Goal: Task Accomplishment & Management: Use online tool/utility

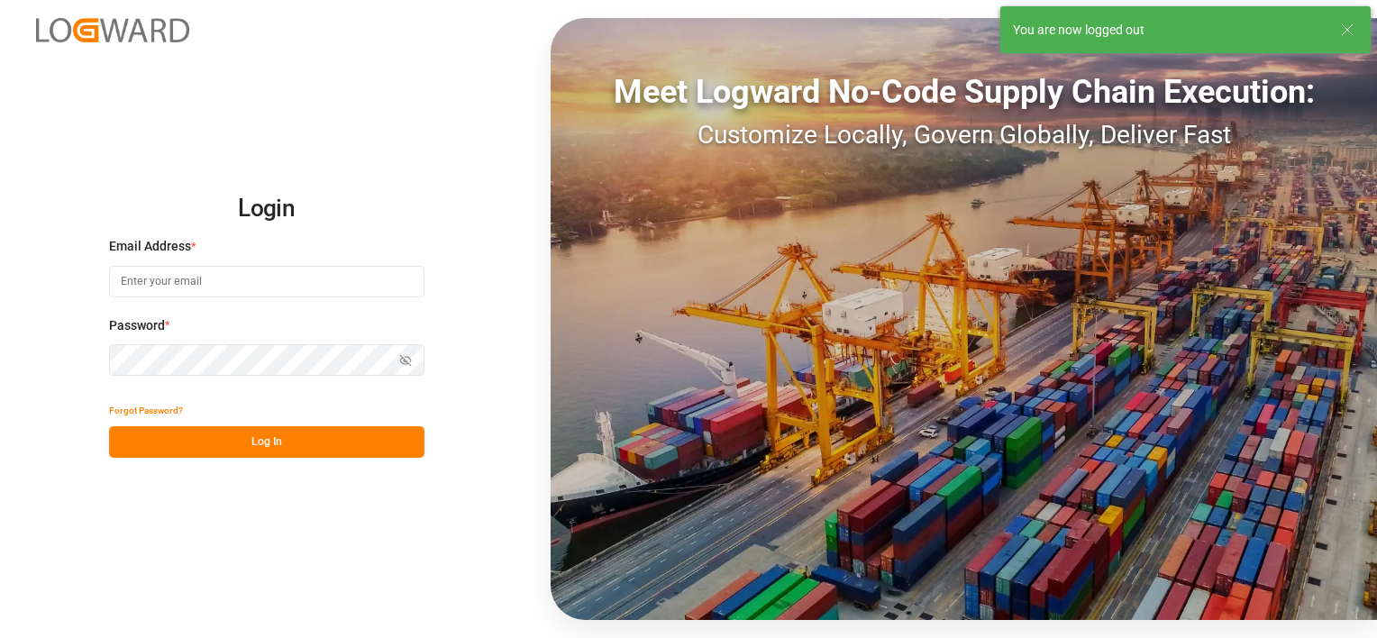
type input "[PERSON_NAME][EMAIL_ADDRESS][PERSON_NAME][DOMAIN_NAME]"
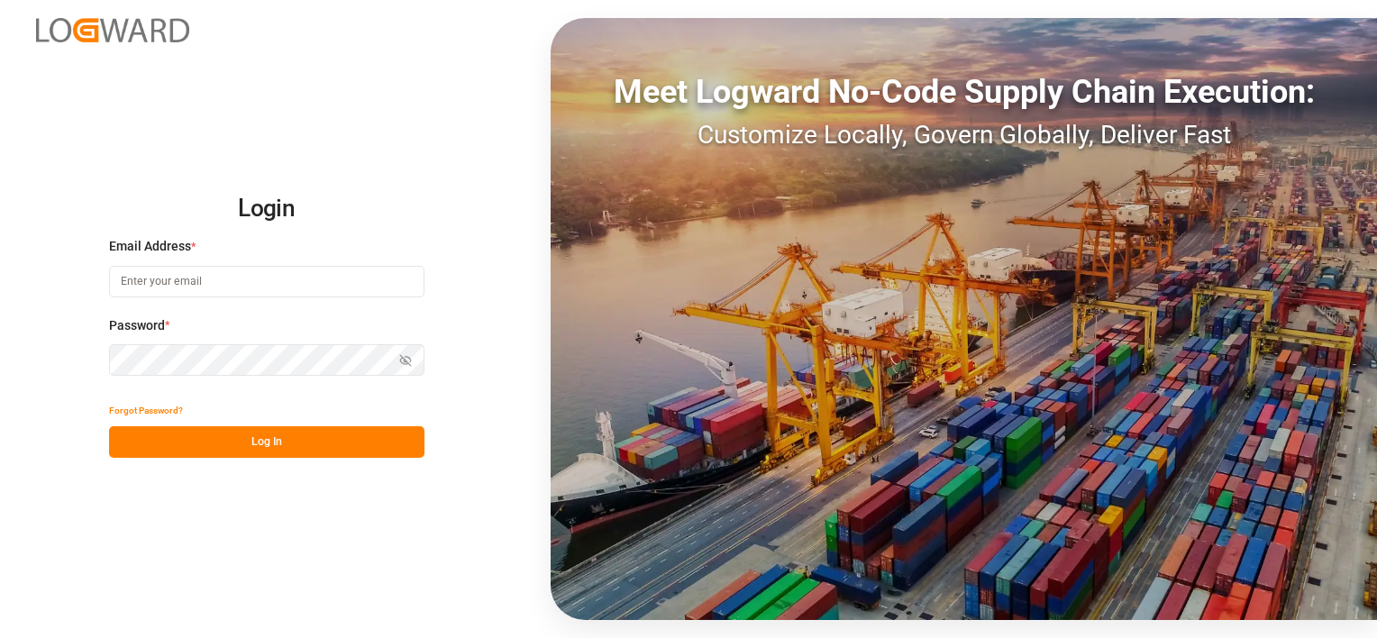
type input "[PERSON_NAME][EMAIL_ADDRESS][PERSON_NAME][DOMAIN_NAME]"
click at [249, 443] on button "Log In" at bounding box center [266, 442] width 315 height 32
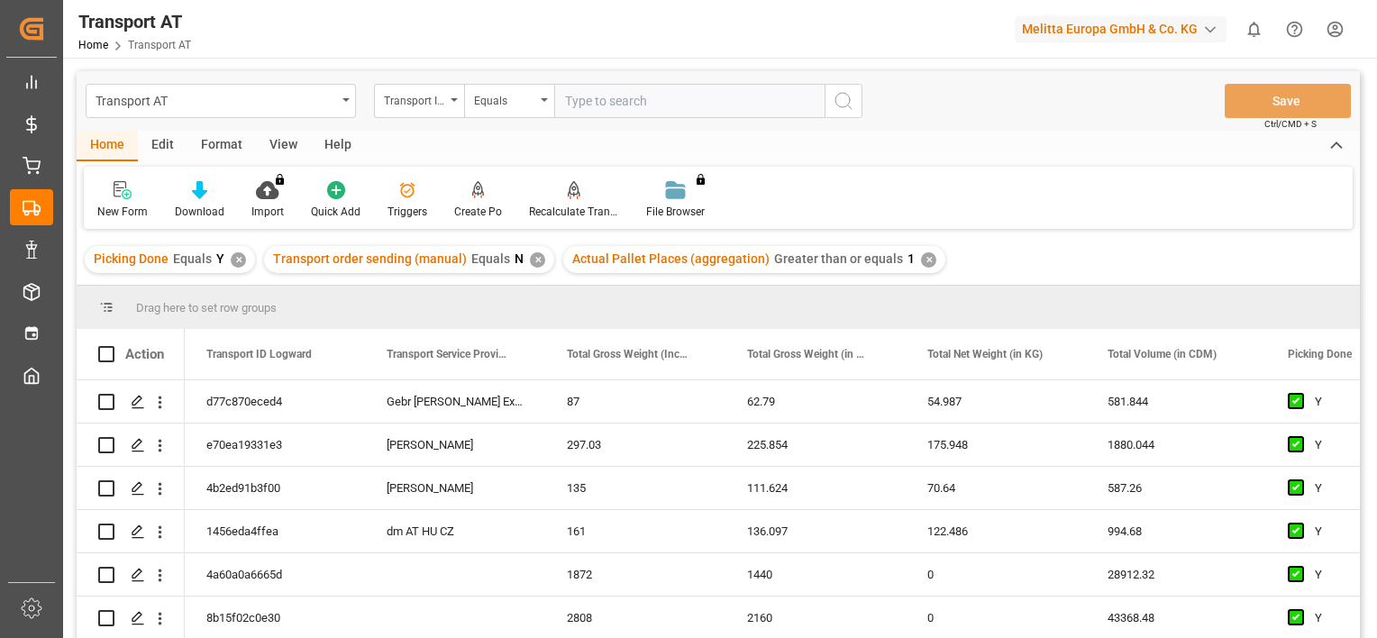
click at [286, 144] on div "View" at bounding box center [283, 146] width 55 height 31
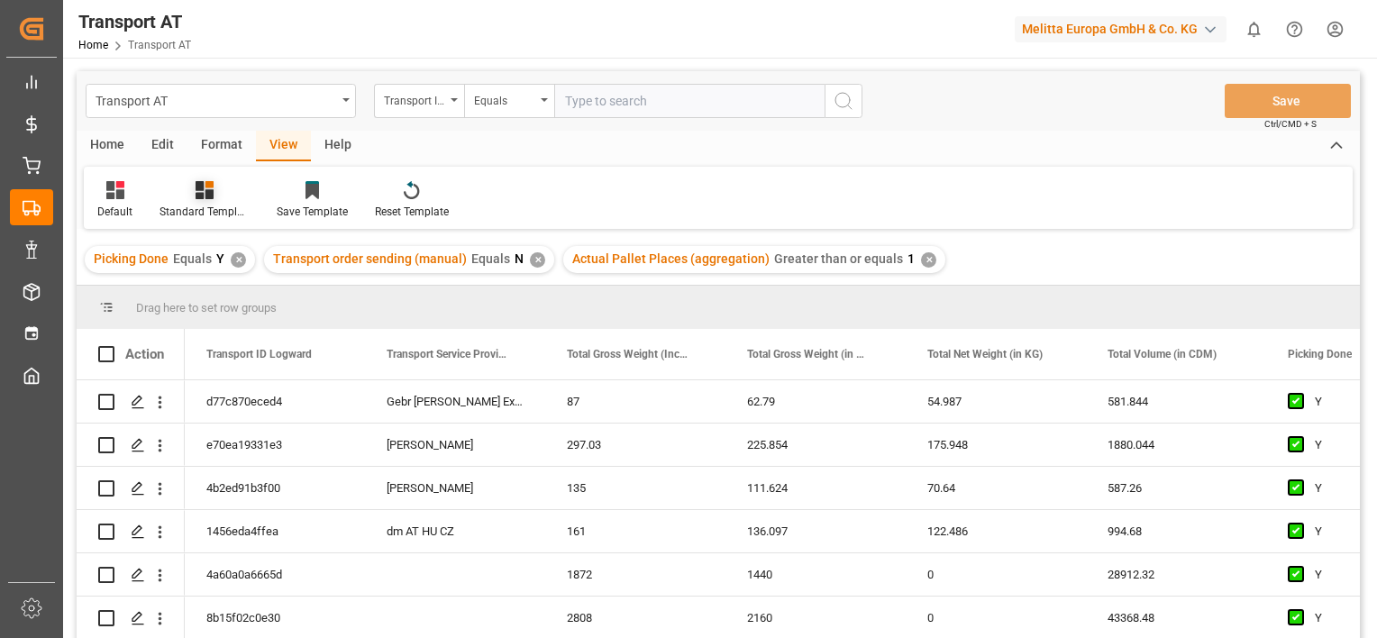
click at [148, 200] on div "Standard Templates" at bounding box center [204, 200] width 117 height 40
click at [116, 205] on div "Default" at bounding box center [114, 212] width 35 height 16
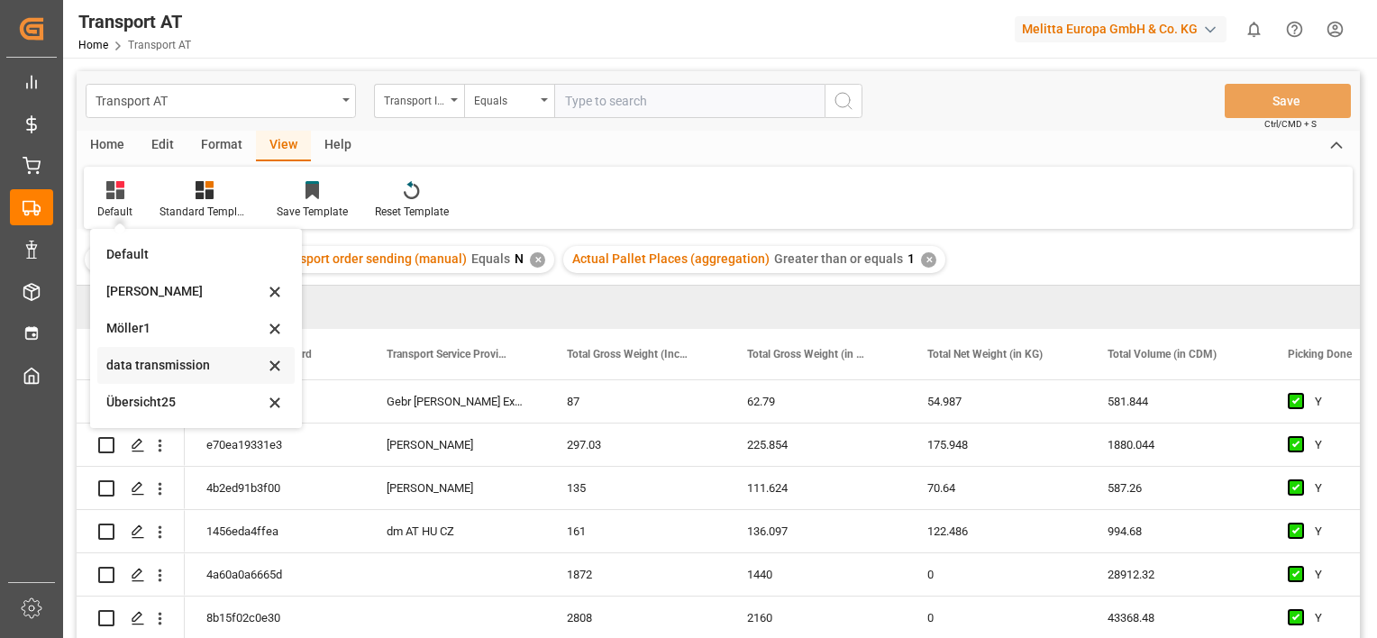
click at [173, 367] on div "data transmission" at bounding box center [185, 365] width 158 height 19
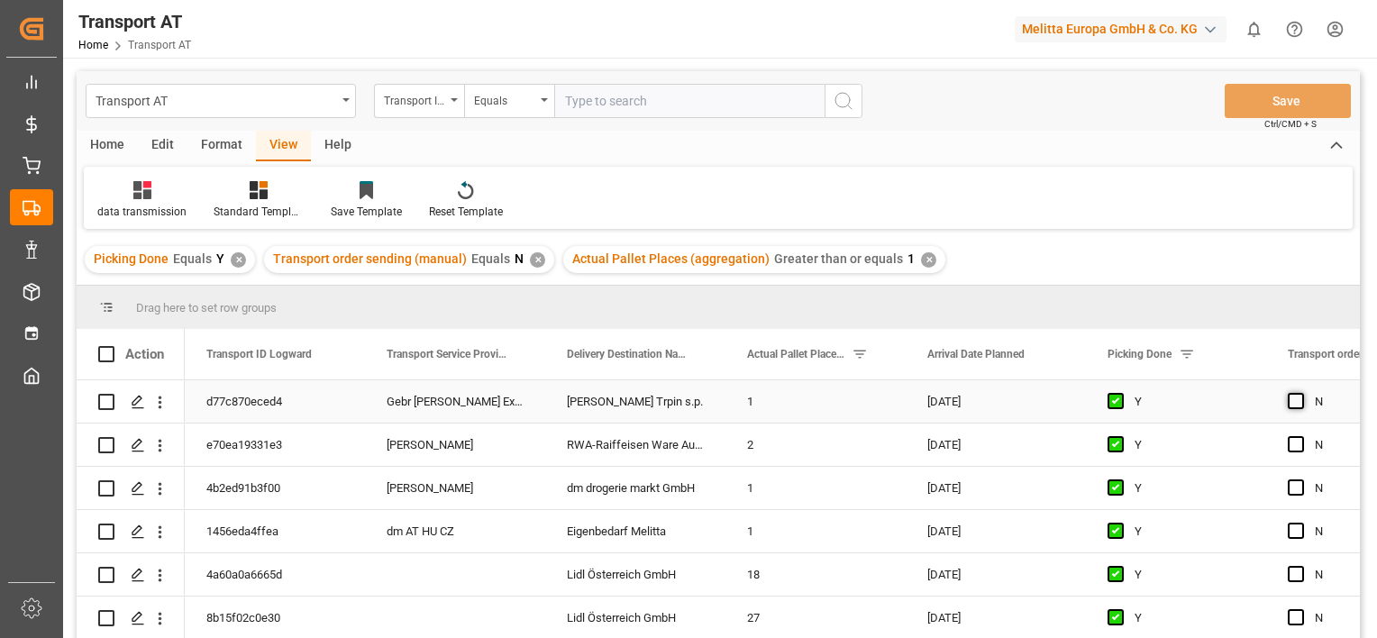
click at [1296, 406] on span "Press SPACE to select this row." at bounding box center [1296, 401] width 16 height 16
click at [1301, 393] on input "Press SPACE to select this row." at bounding box center [1301, 393] width 0 height 0
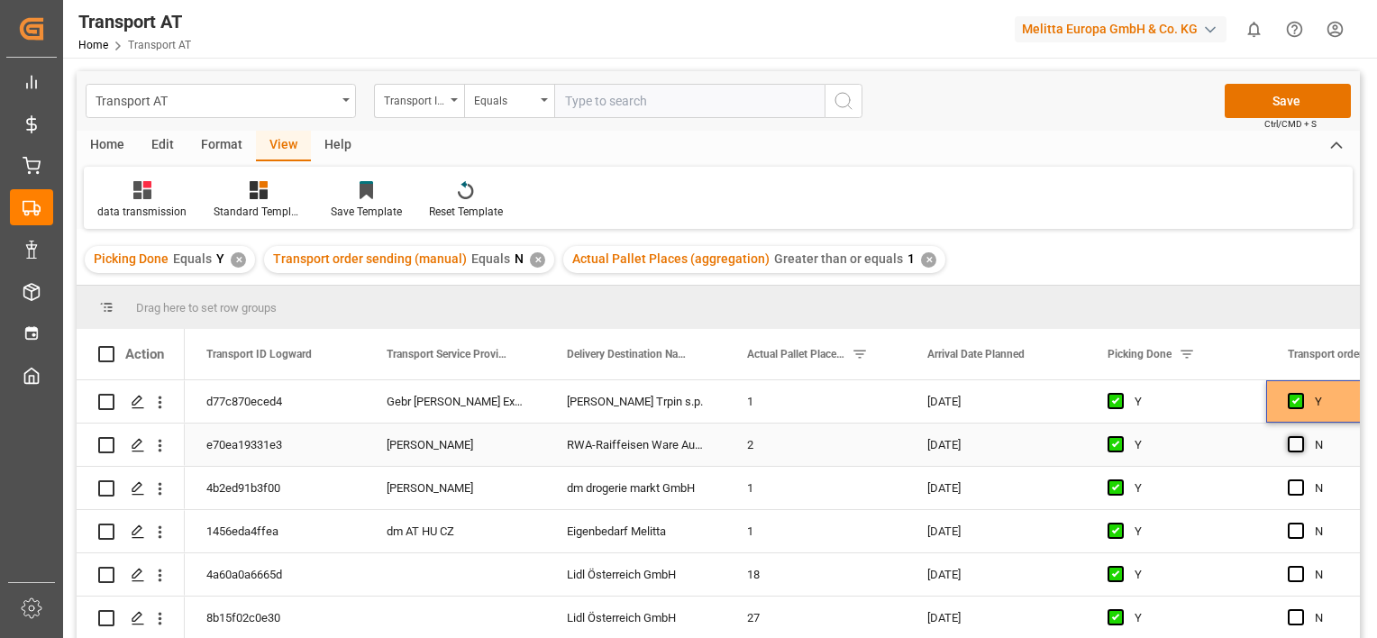
click at [1294, 445] on span "Press SPACE to select this row." at bounding box center [1296, 444] width 16 height 16
click at [1301, 436] on input "Press SPACE to select this row." at bounding box center [1301, 436] width 0 height 0
click at [1295, 491] on span "Press SPACE to select this row." at bounding box center [1296, 487] width 16 height 16
click at [1301, 479] on input "Press SPACE to select this row." at bounding box center [1301, 479] width 0 height 0
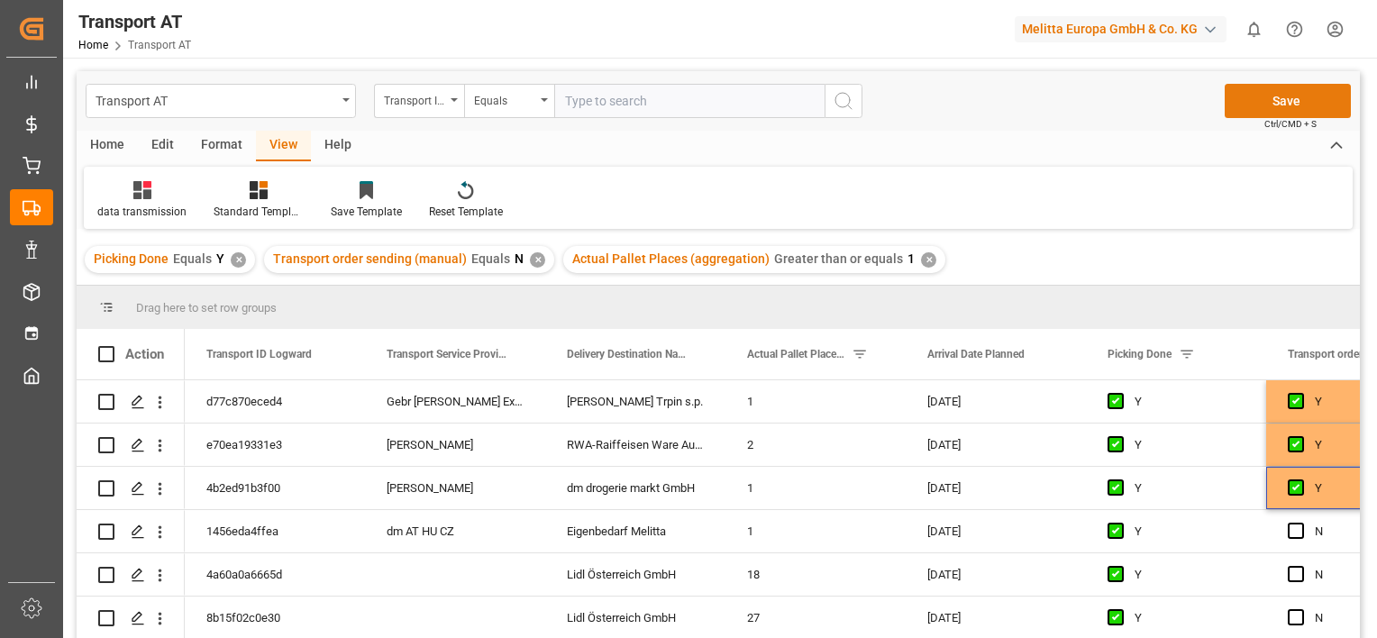
click at [1286, 97] on button "Save" at bounding box center [1288, 101] width 126 height 34
